Goal: Book appointment/travel/reservation

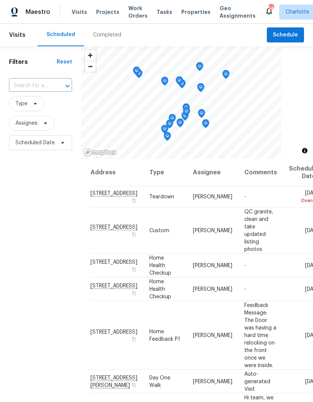
click at [30, 84] on input "text" at bounding box center [30, 86] width 42 height 12
type input "108 mi"
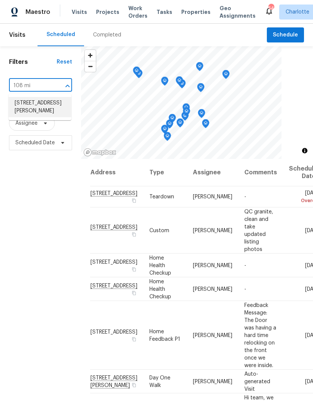
click at [22, 113] on li "[STREET_ADDRESS][PERSON_NAME]" at bounding box center [40, 107] width 63 height 20
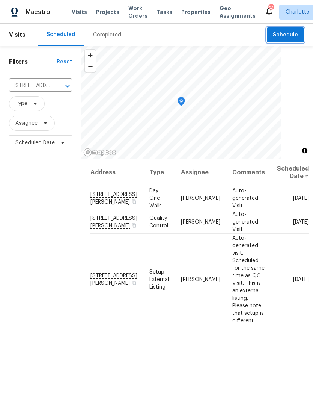
click at [292, 35] on span "Schedule" at bounding box center [285, 34] width 25 height 9
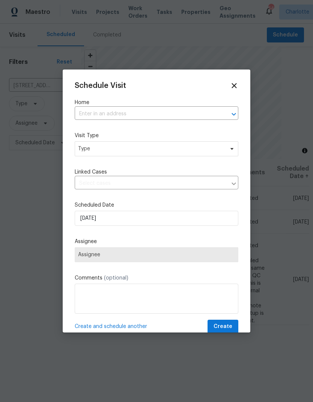
click at [233, 112] on icon "Open" at bounding box center [234, 114] width 9 height 9
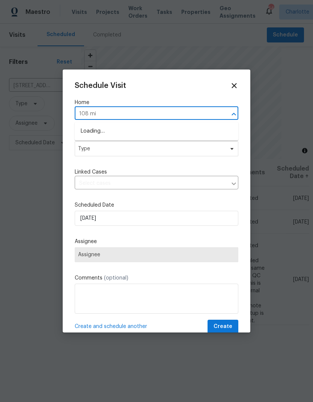
type input "108 mis"
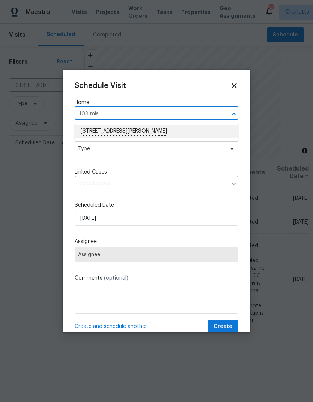
click at [180, 134] on li "[STREET_ADDRESS][PERSON_NAME]" at bounding box center [157, 131] width 164 height 13
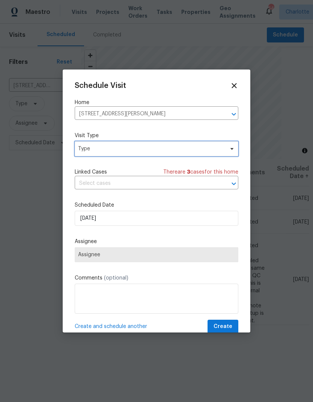
click at [210, 148] on span "Type" at bounding box center [151, 149] width 146 height 8
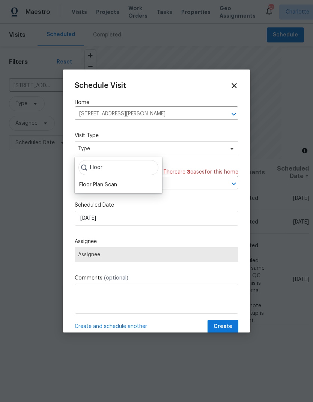
type input "Floor"
click at [117, 185] on div "Floor Plan Scan" at bounding box center [98, 185] width 38 height 8
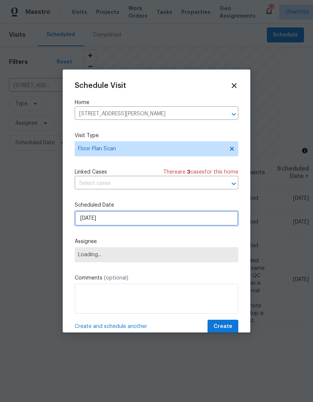
click at [217, 222] on input "[DATE]" at bounding box center [157, 218] width 164 height 15
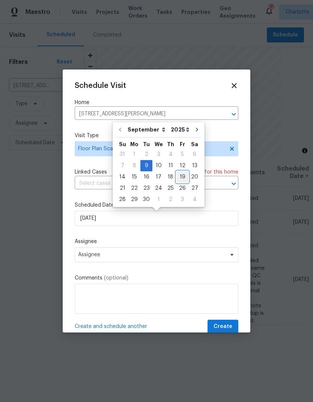
click at [180, 177] on div "19" at bounding box center [183, 177] width 12 height 11
type input "[DATE]"
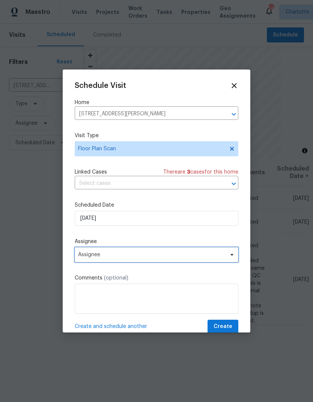
click at [234, 258] on icon at bounding box center [232, 255] width 6 height 6
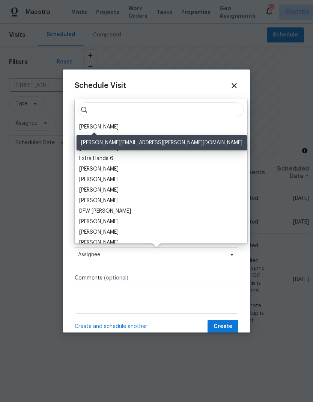
click at [99, 126] on div "[PERSON_NAME]" at bounding box center [98, 127] width 39 height 8
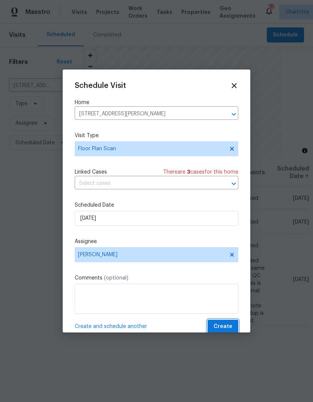
click at [226, 327] on span "Create" at bounding box center [223, 326] width 19 height 9
